Goal: Answer question/provide support: Answer question/provide support

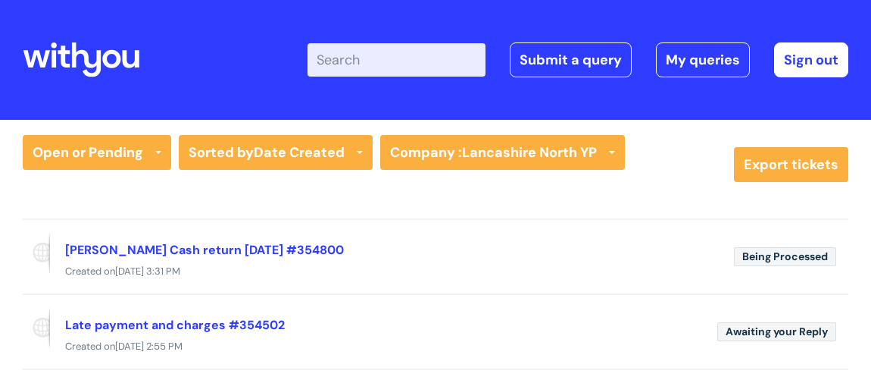
scroll to position [68, 0]
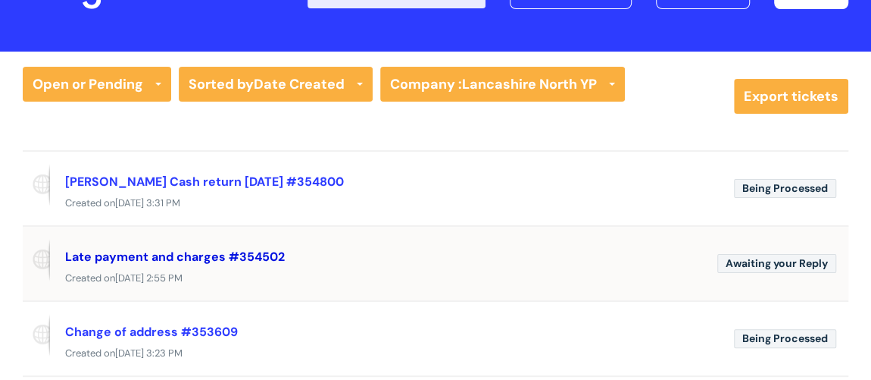
click at [179, 254] on link "Late payment and charges #354502" at bounding box center [175, 257] width 220 height 16
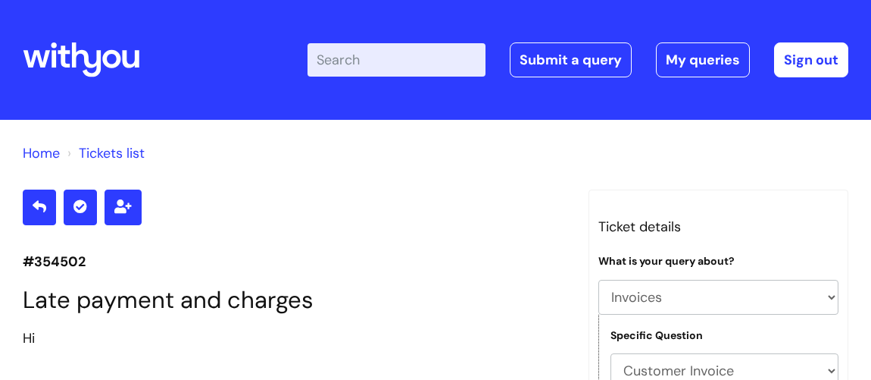
select select "Invoices"
select select "Customer Invoice"
select select "Urgent payment processing"
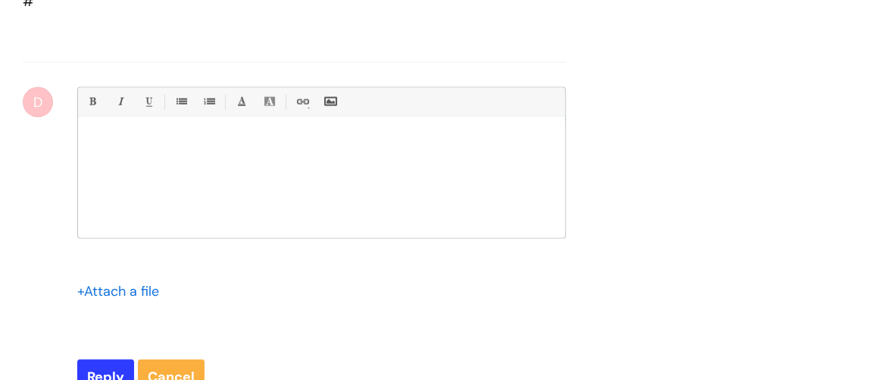
scroll to position [1479, 0]
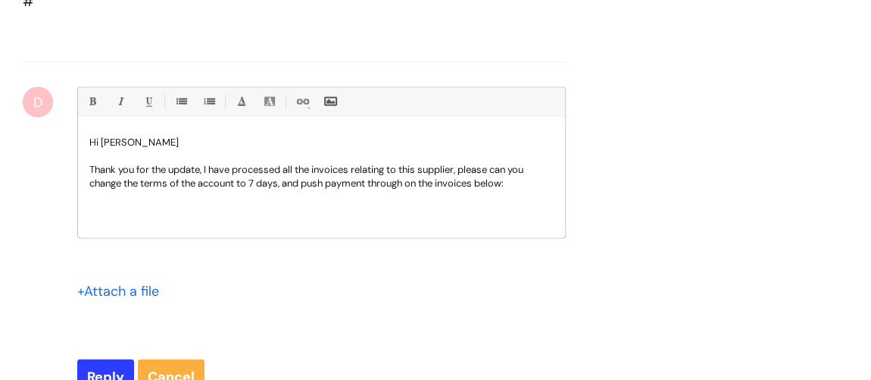
drag, startPoint x: 95, startPoint y: 248, endPoint x: 526, endPoint y: 232, distance: 430.7
click at [526, 190] on p "Thank you for the update, I have processed all the invoices relating to this su…" at bounding box center [321, 176] width 465 height 27
click at [160, 218] on p at bounding box center [321, 204] width 465 height 28
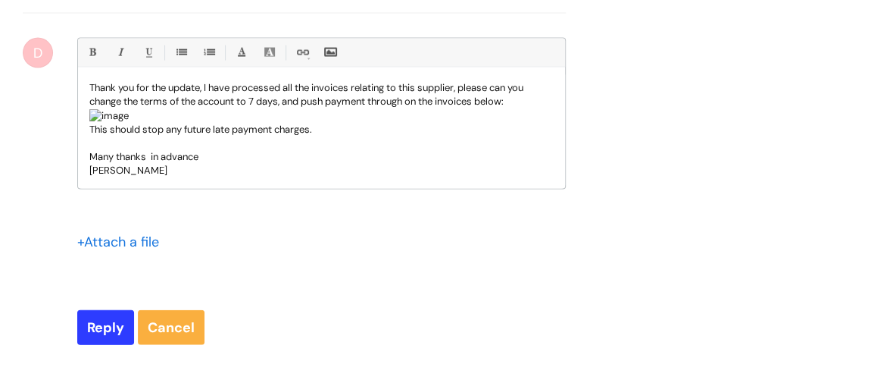
scroll to position [1548, 0]
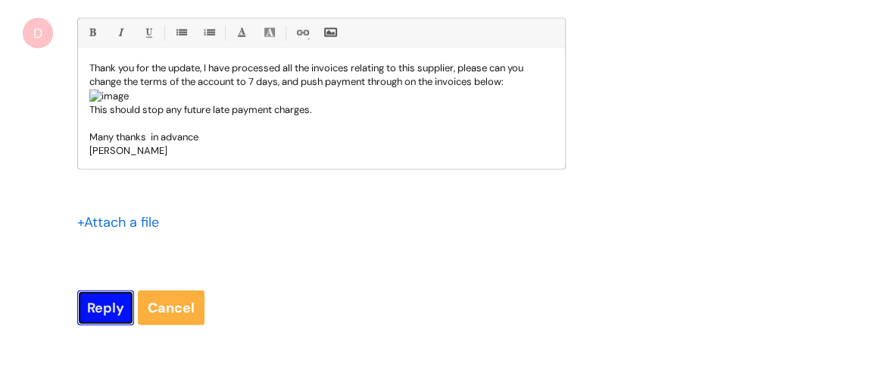
click at [111, 325] on input "Reply" at bounding box center [105, 307] width 57 height 35
type input "Please Wait..."
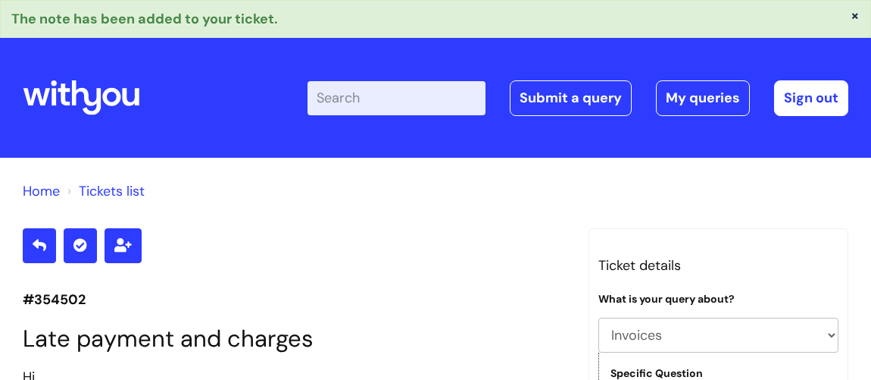
select select "Invoices"
select select "Customer Invoice"
select select "Urgent payment processing"
click at [787, 93] on link "Sign out" at bounding box center [811, 97] width 74 height 35
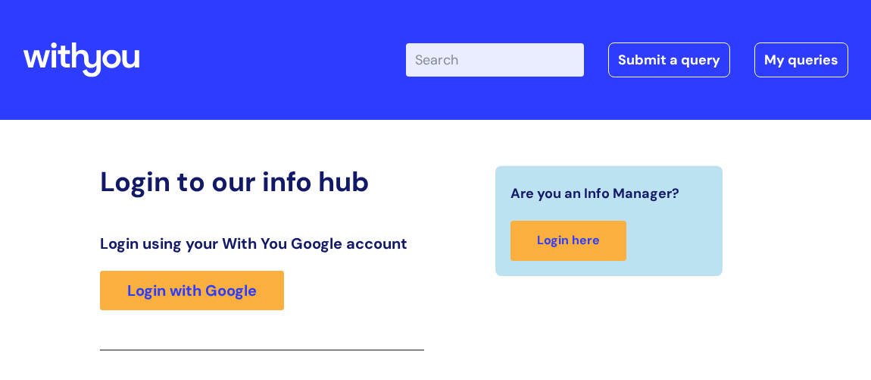
scroll to position [249, 0]
